Goal: Check status: Check status

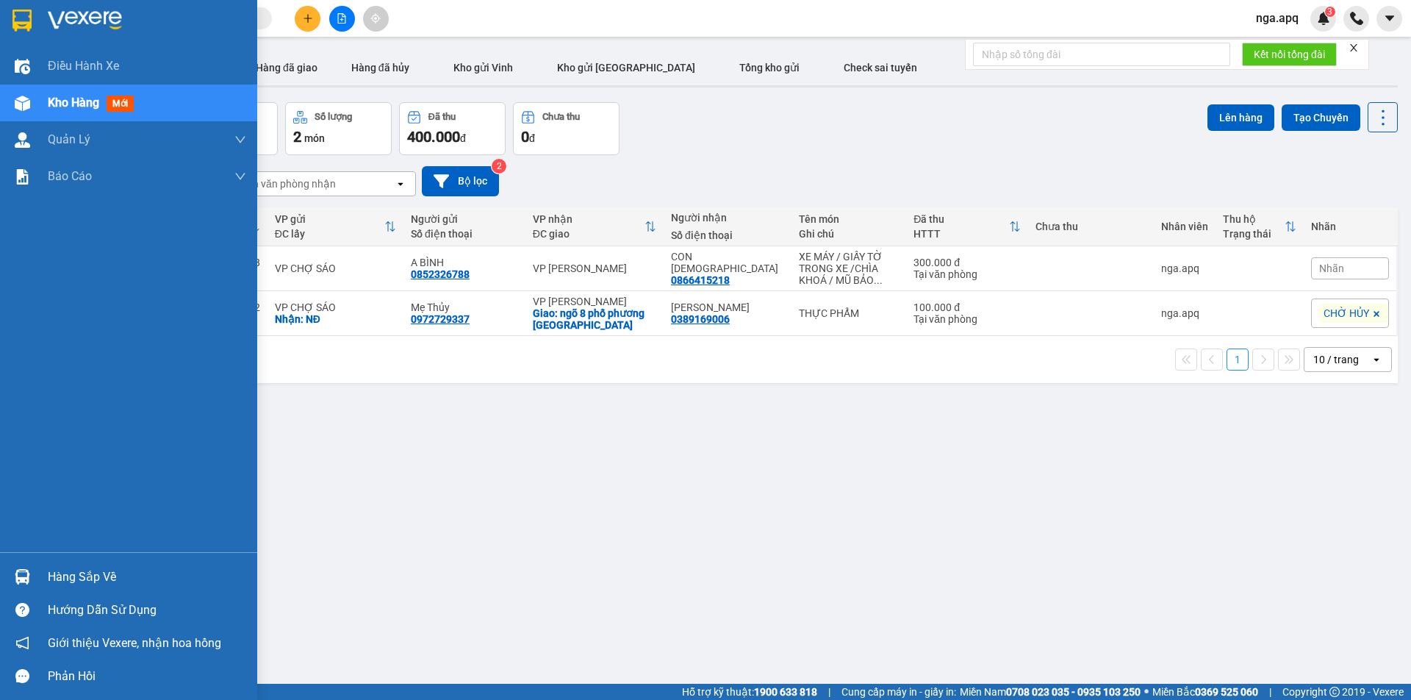
click at [15, 569] on img at bounding box center [22, 576] width 15 height 15
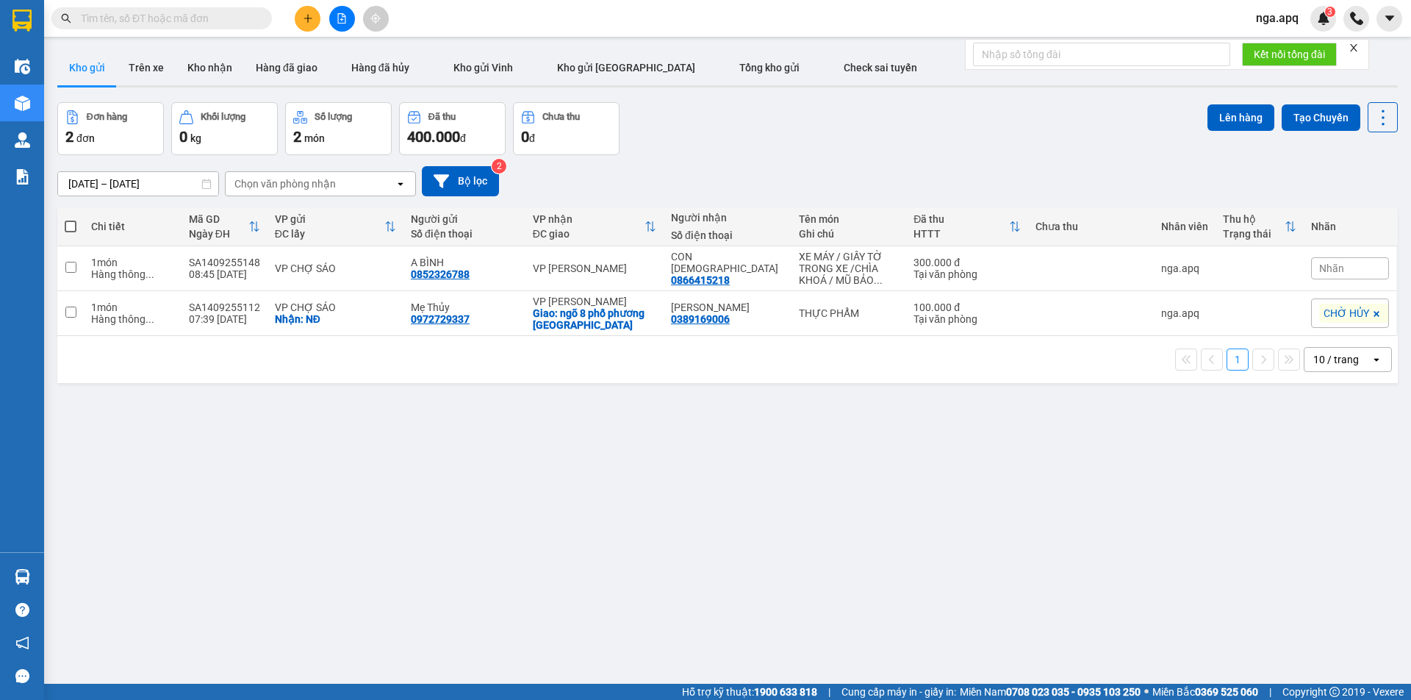
click at [1163, 510] on section "Kết quả tìm kiếm ( 0 ) Bộ lọc No Data nga.apq 3 Điều hành xe Kho hàng mới Quản …" at bounding box center [705, 350] width 1411 height 700
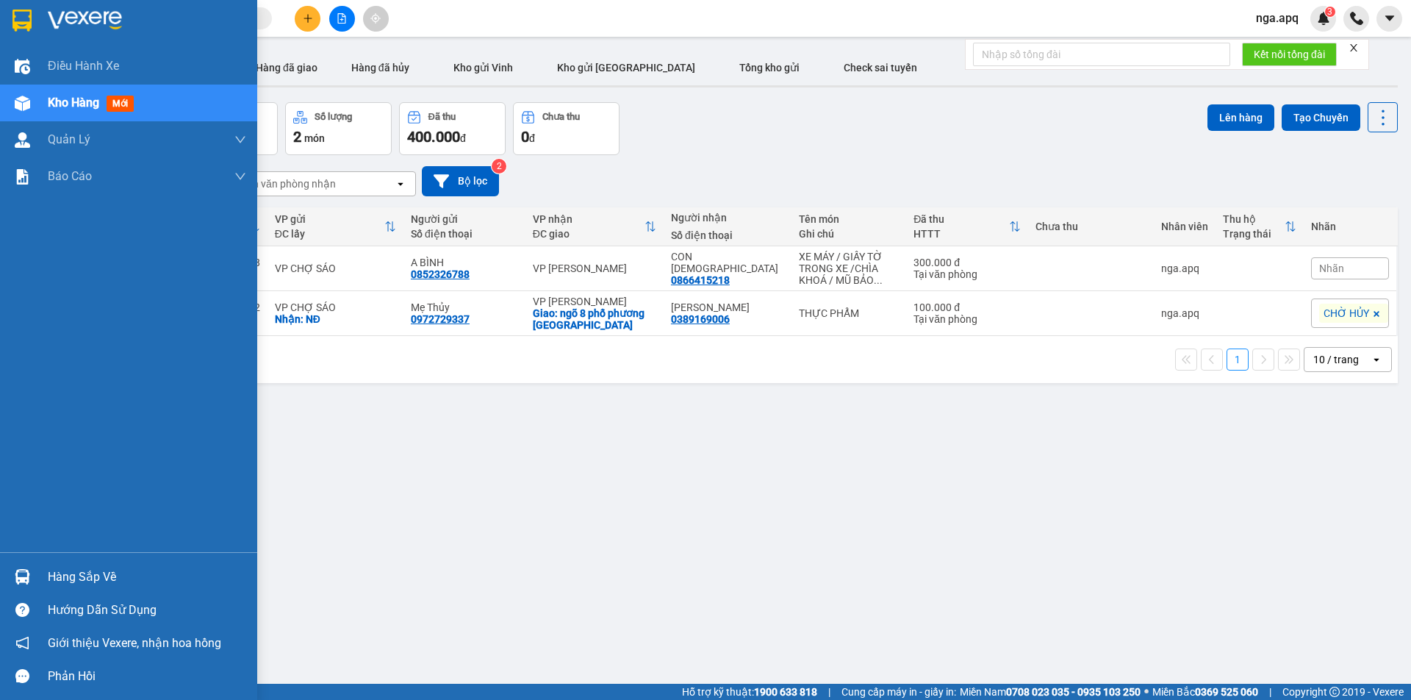
click at [16, 569] on img at bounding box center [22, 576] width 15 height 15
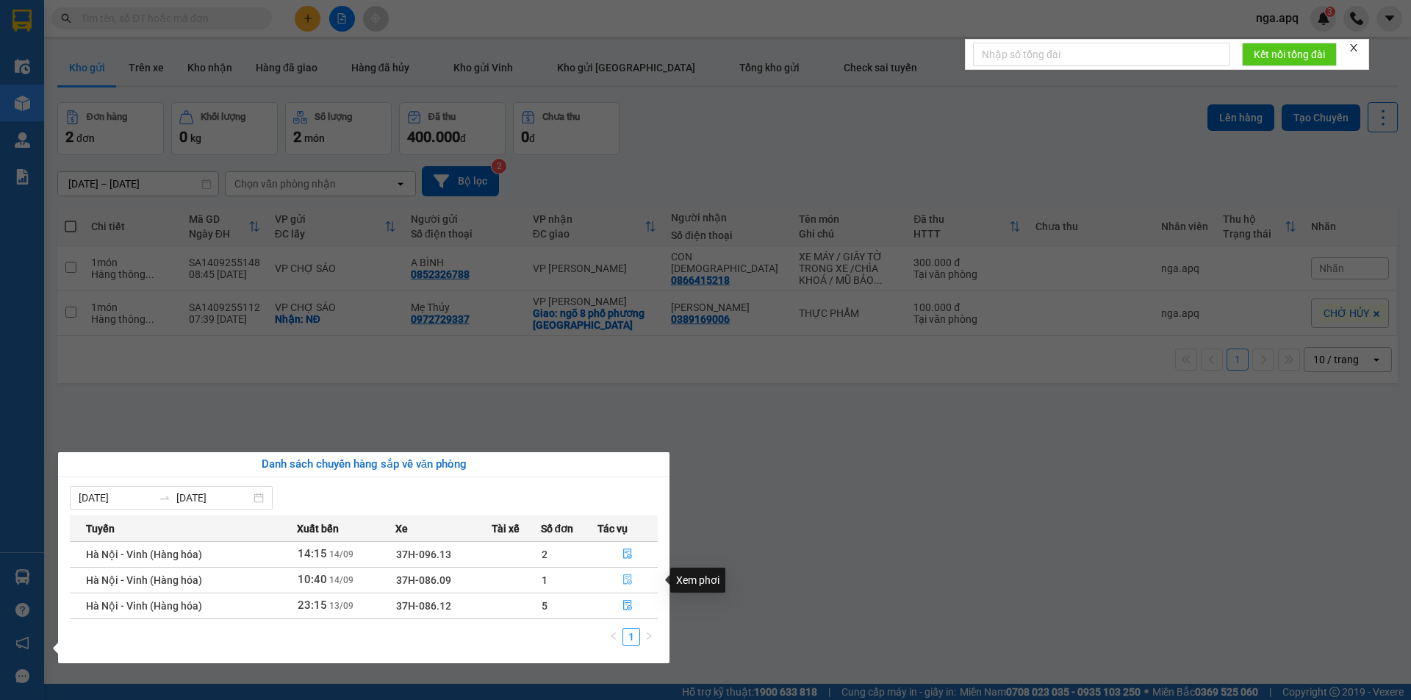
click at [628, 573] on button "button" at bounding box center [627, 580] width 59 height 24
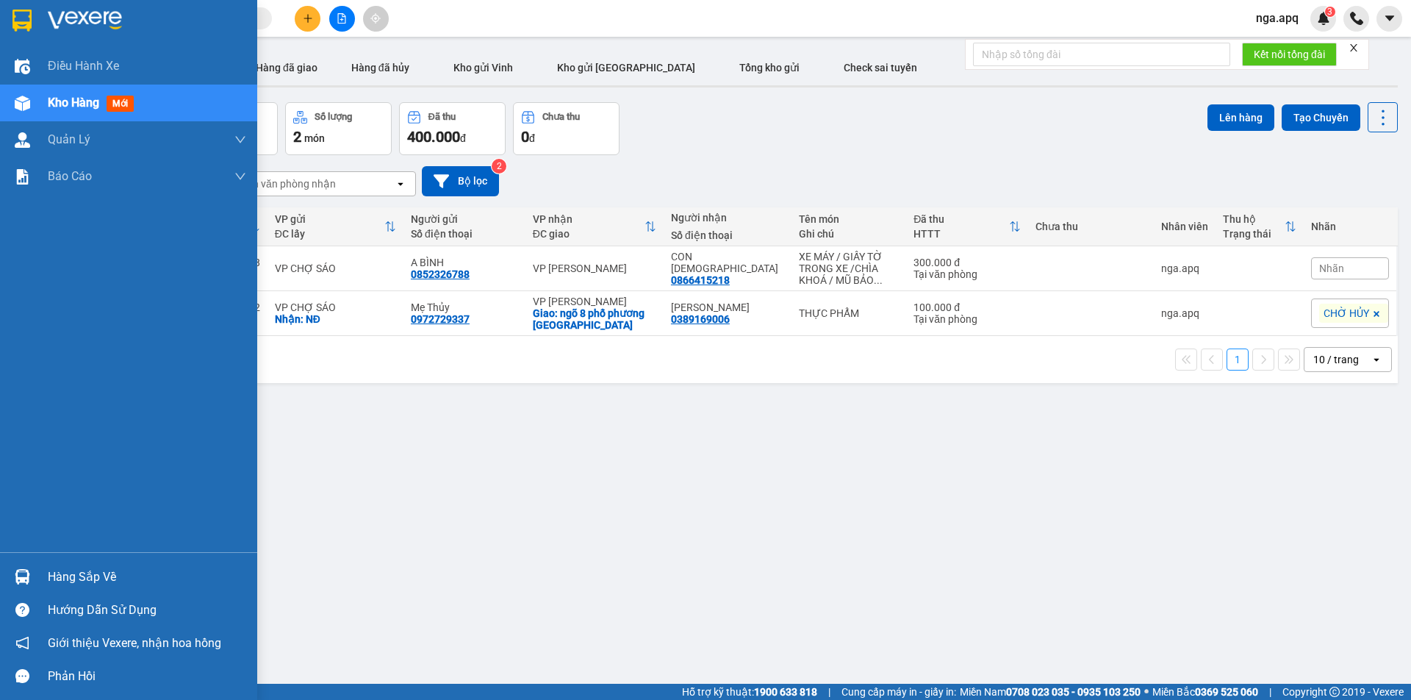
click at [21, 574] on img at bounding box center [22, 576] width 15 height 15
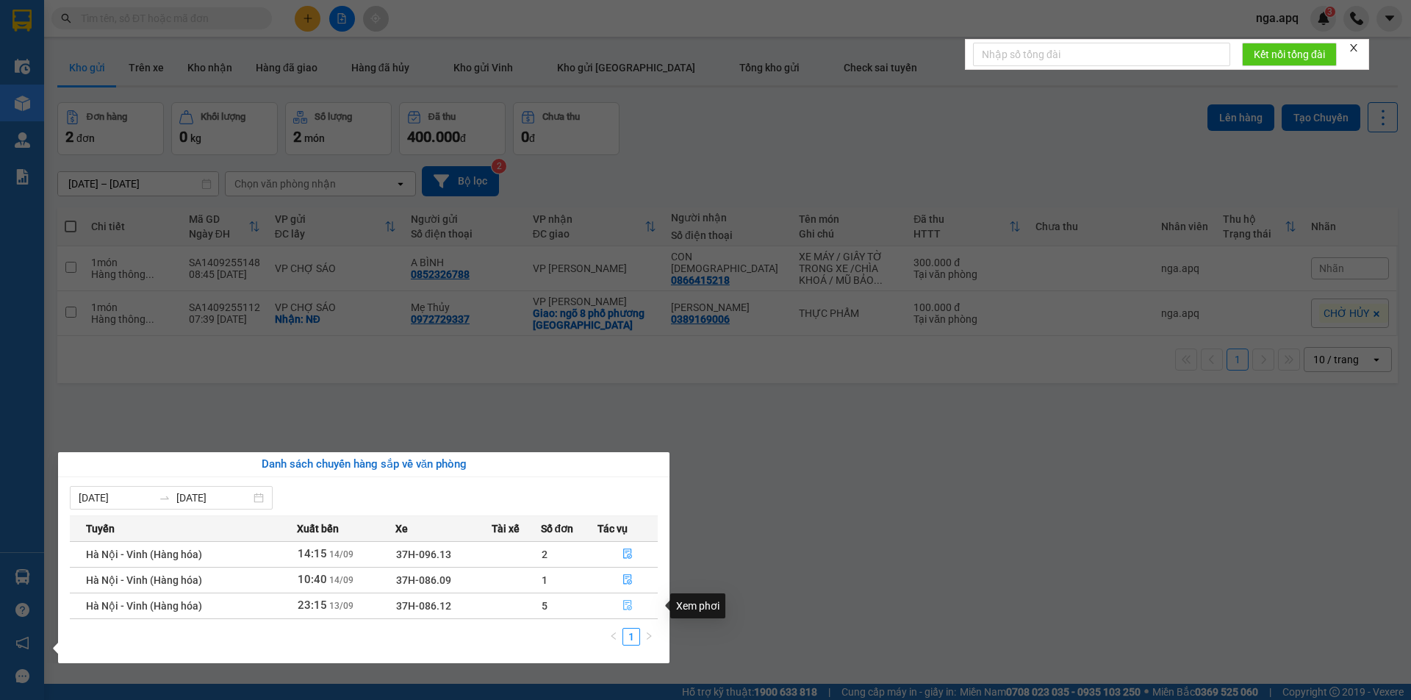
click at [623, 605] on icon "file-done" at bounding box center [627, 605] width 10 height 10
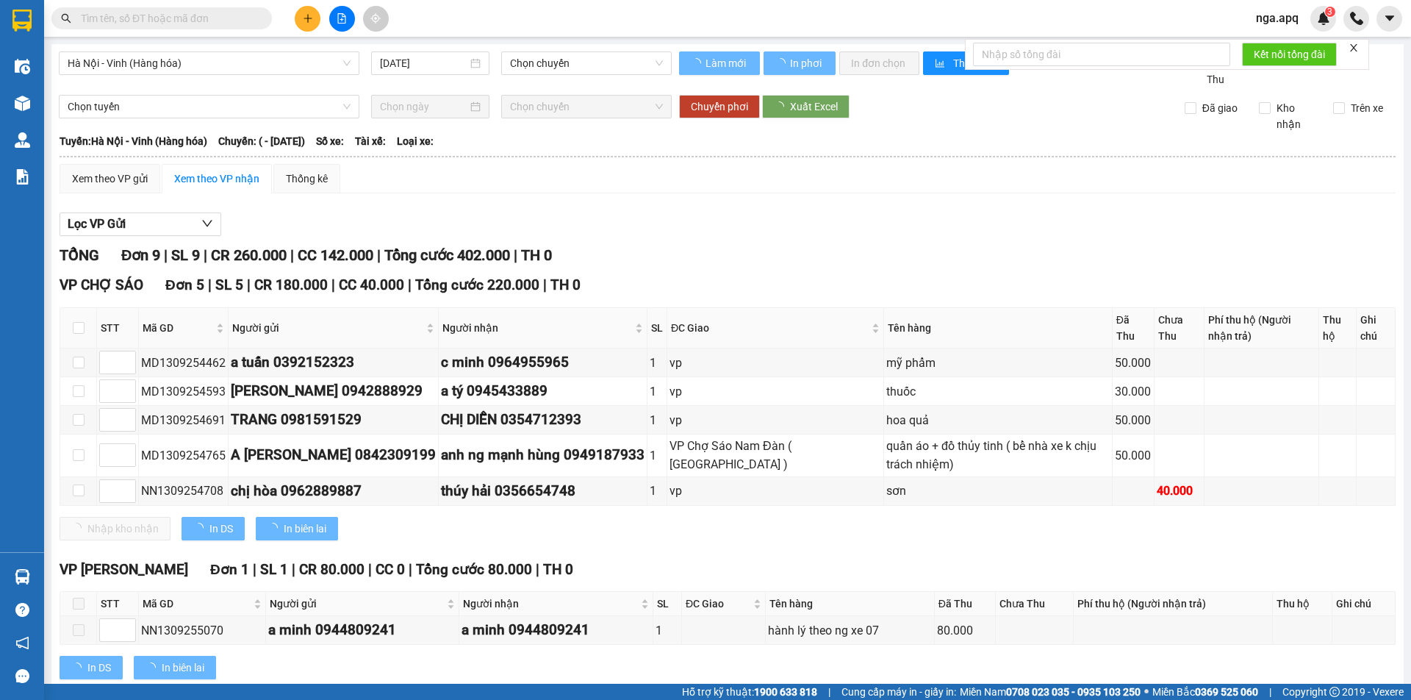
type input "[DATE]"
